Goal: Check status

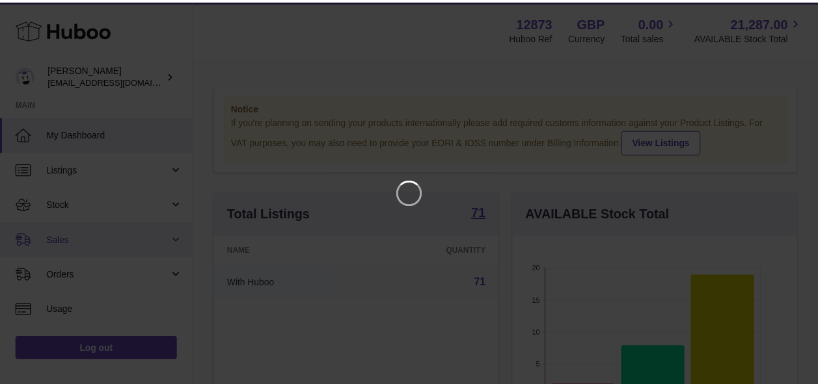
scroll to position [203, 288]
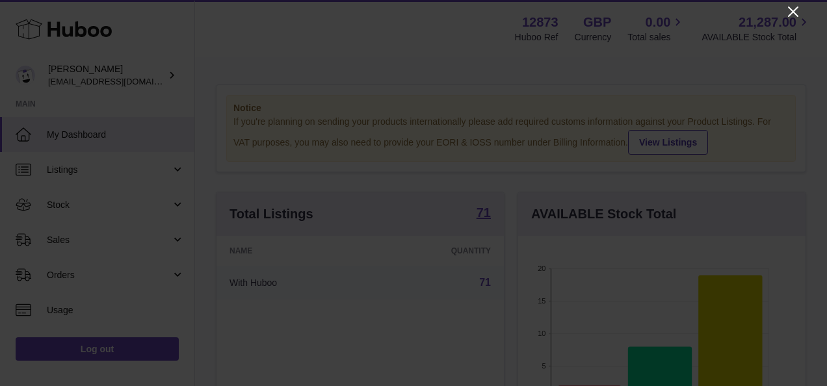
click at [797, 10] on icon "Close" at bounding box center [794, 12] width 16 height 16
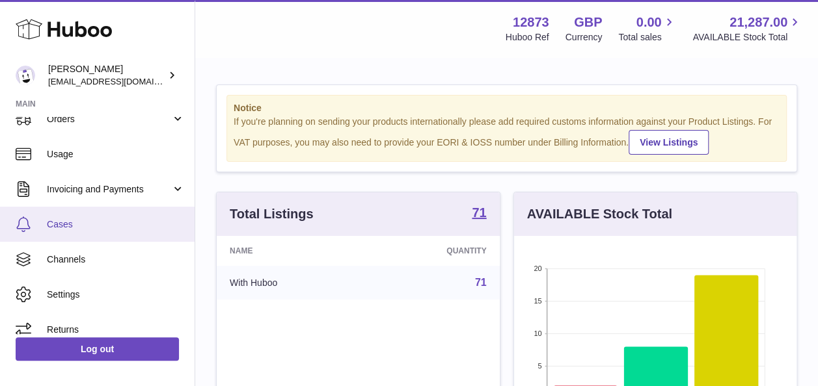
scroll to position [169, 0]
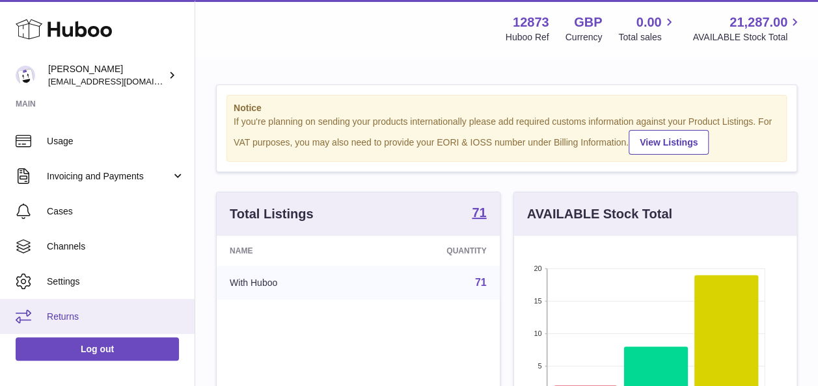
click at [62, 312] on span "Returns" at bounding box center [116, 317] width 138 height 12
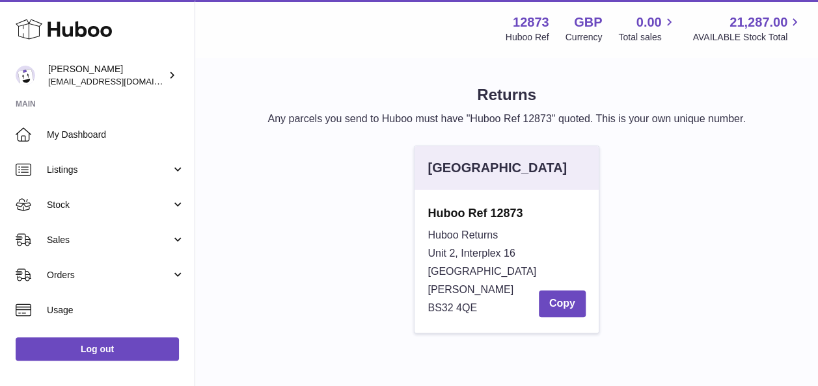
drag, startPoint x: 427, startPoint y: 275, endPoint x: 514, endPoint y: 269, distance: 87.4
click at [514, 269] on div "Huboo Returns Unit 2, Interplex 16 Ash Ridge Road Bradley Stoke BS32 4QE Copy" at bounding box center [505, 271] width 157 height 91
copy span "Ash Ridge Road"
drag, startPoint x: 427, startPoint y: 239, endPoint x: 461, endPoint y: 239, distance: 33.2
click at [461, 239] on span "Huboo Returns" at bounding box center [462, 235] width 70 height 11
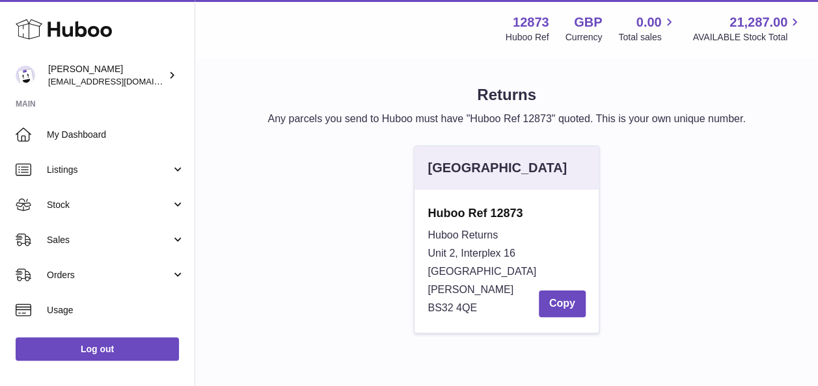
copy span "Huboo"
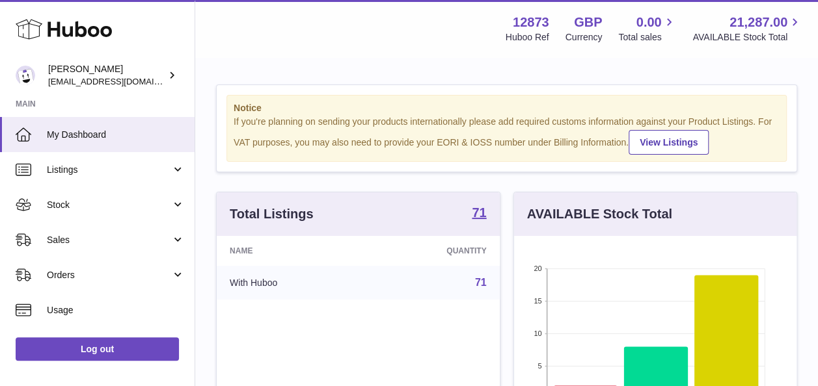
scroll to position [203, 282]
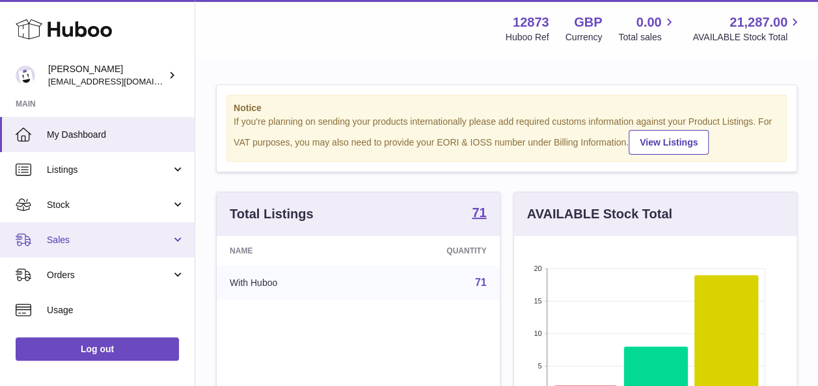
click at [81, 234] on span "Sales" at bounding box center [109, 240] width 124 height 12
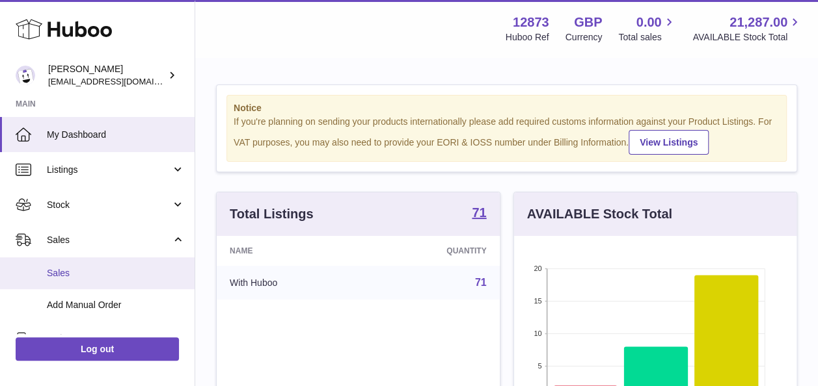
click at [91, 276] on span "Sales" at bounding box center [116, 273] width 138 height 12
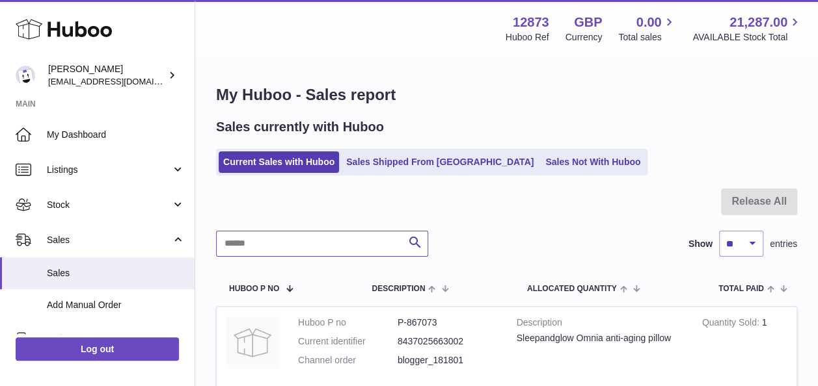
click at [383, 246] on input "text" at bounding box center [322, 244] width 212 height 26
paste input "*********"
type input "*********"
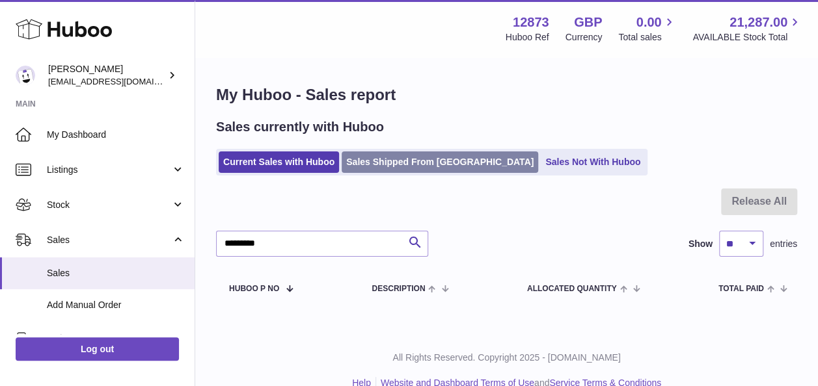
click at [418, 152] on link "Sales Shipped From Huboo" at bounding box center [439, 162] width 196 height 21
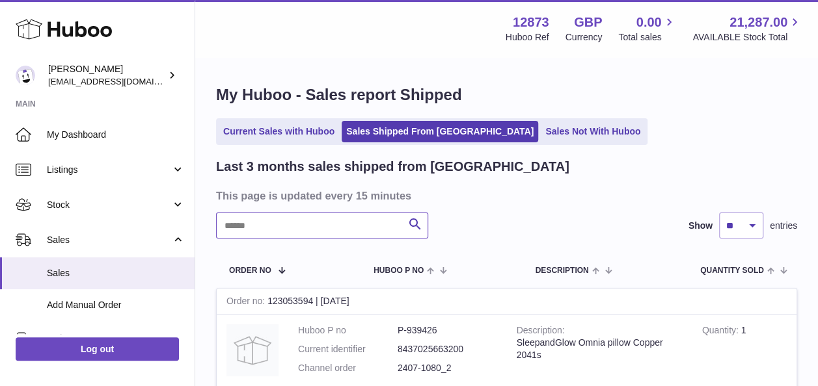
click at [294, 214] on input "text" at bounding box center [322, 226] width 212 height 26
paste input "*********"
type input "*********"
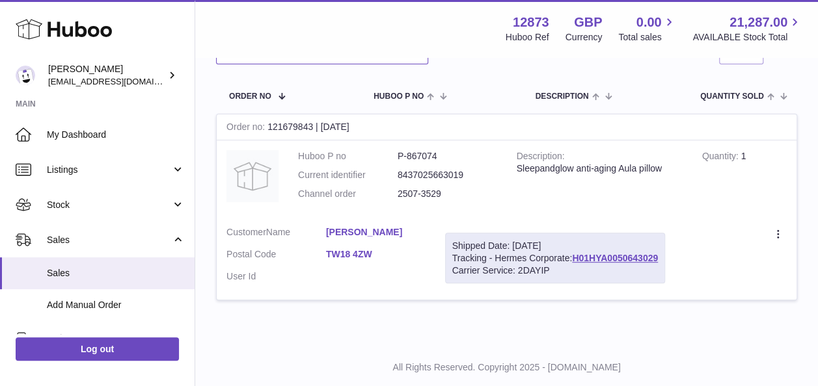
scroll to position [195, 0]
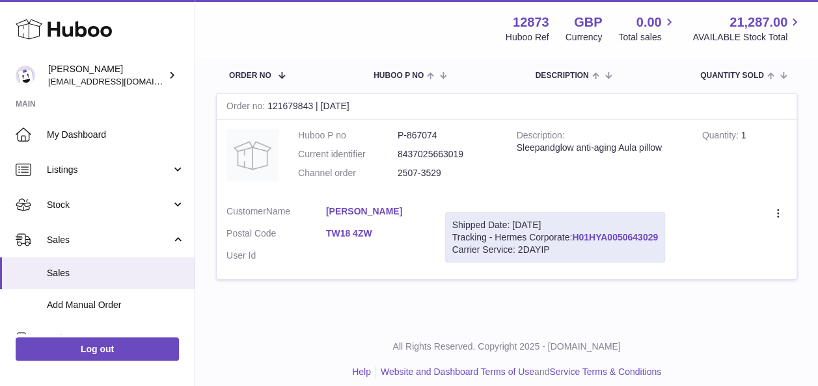
click at [632, 237] on link "H01HYA0050643029" at bounding box center [615, 237] width 86 height 10
